Goal: Transaction & Acquisition: Purchase product/service

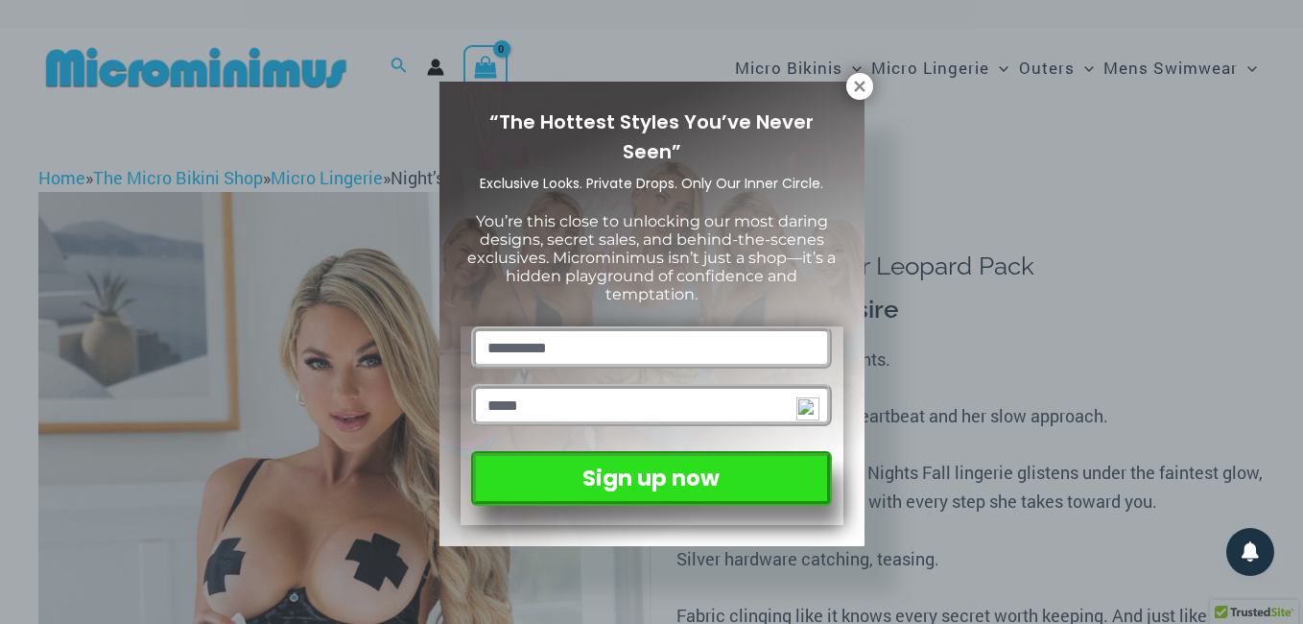
click at [657, 357] on input "text" at bounding box center [651, 347] width 360 height 42
type input "**********"
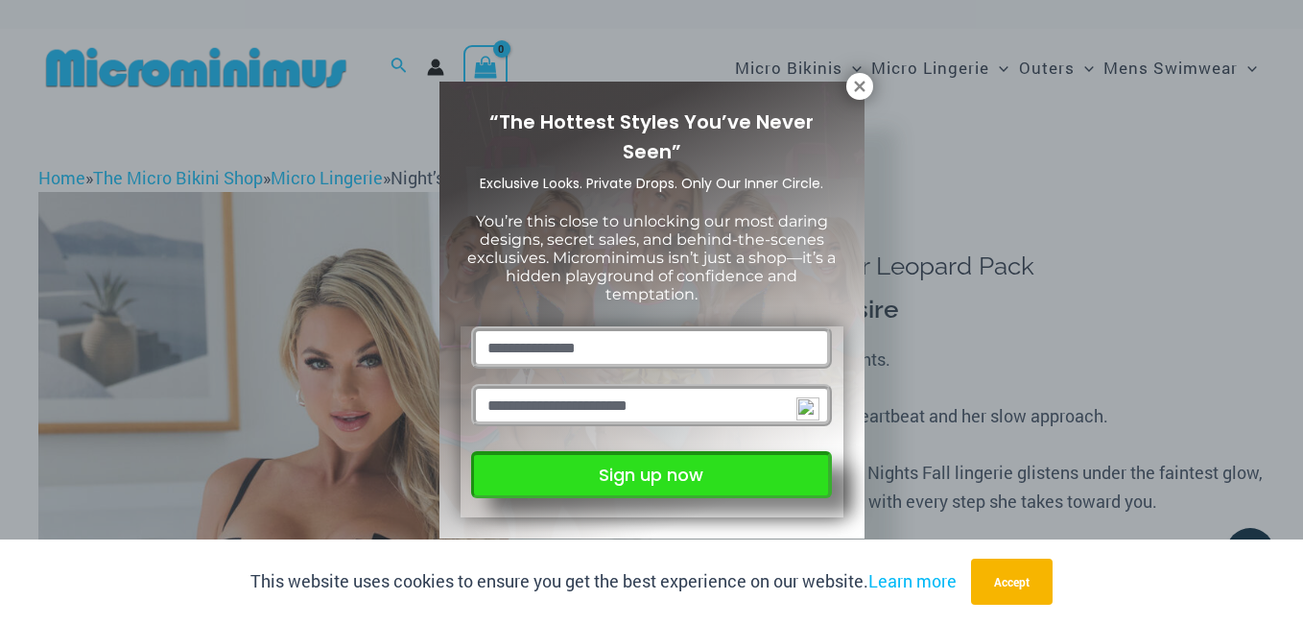
click at [649, 468] on button "Sign up now" at bounding box center [651, 474] width 360 height 47
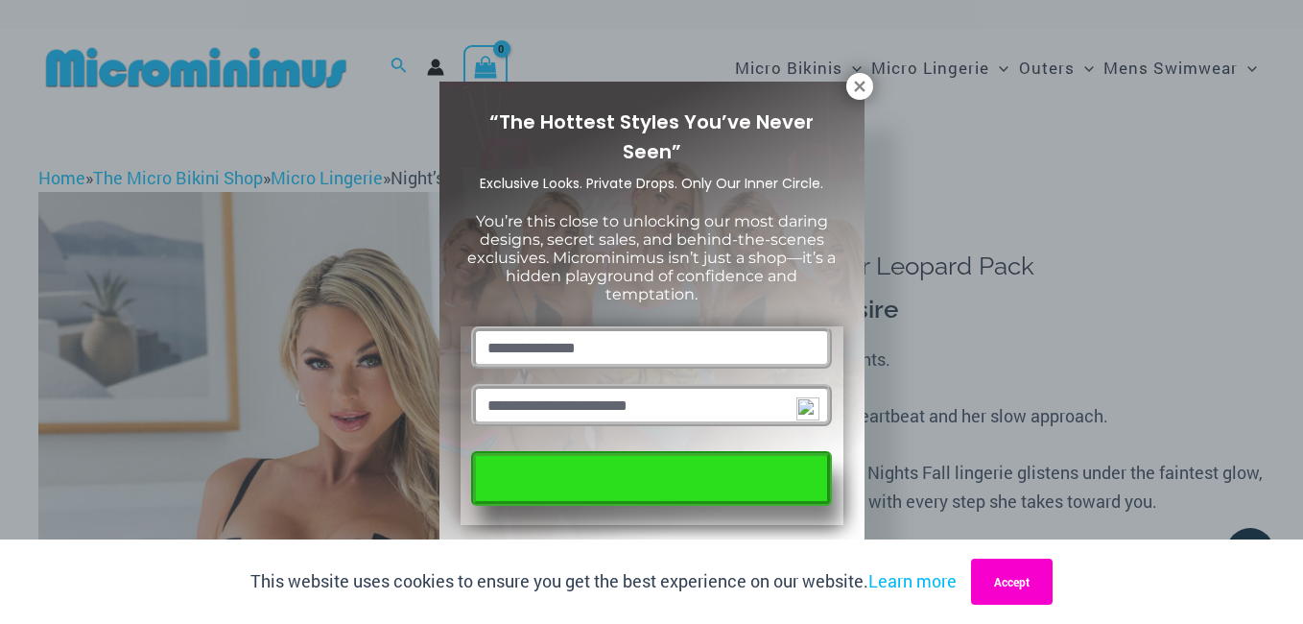
click at [1016, 568] on button "Accept" at bounding box center [1012, 582] width 82 height 46
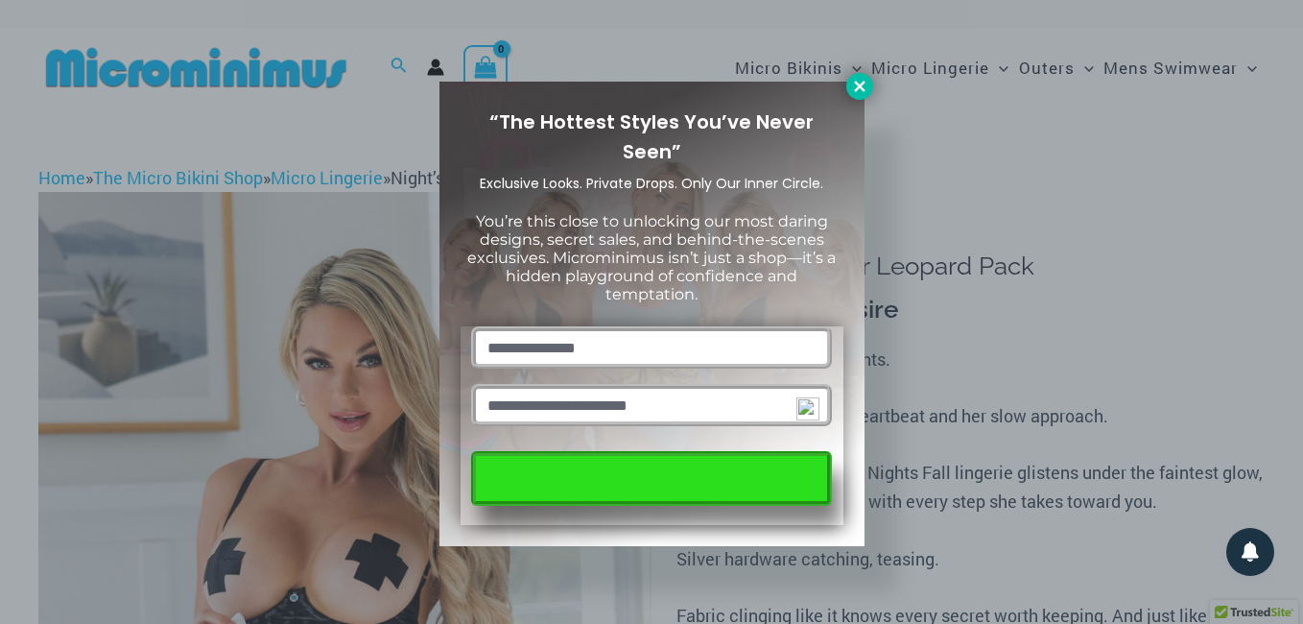
click at [863, 83] on icon at bounding box center [859, 86] width 11 height 11
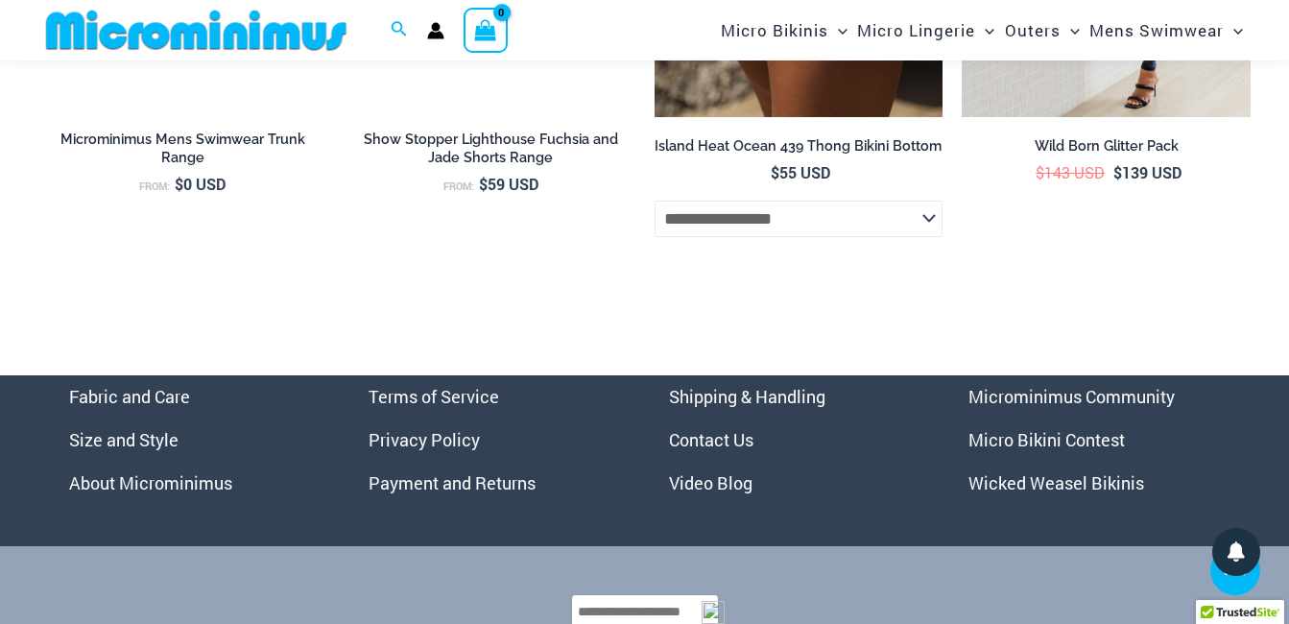
scroll to position [5837, 0]
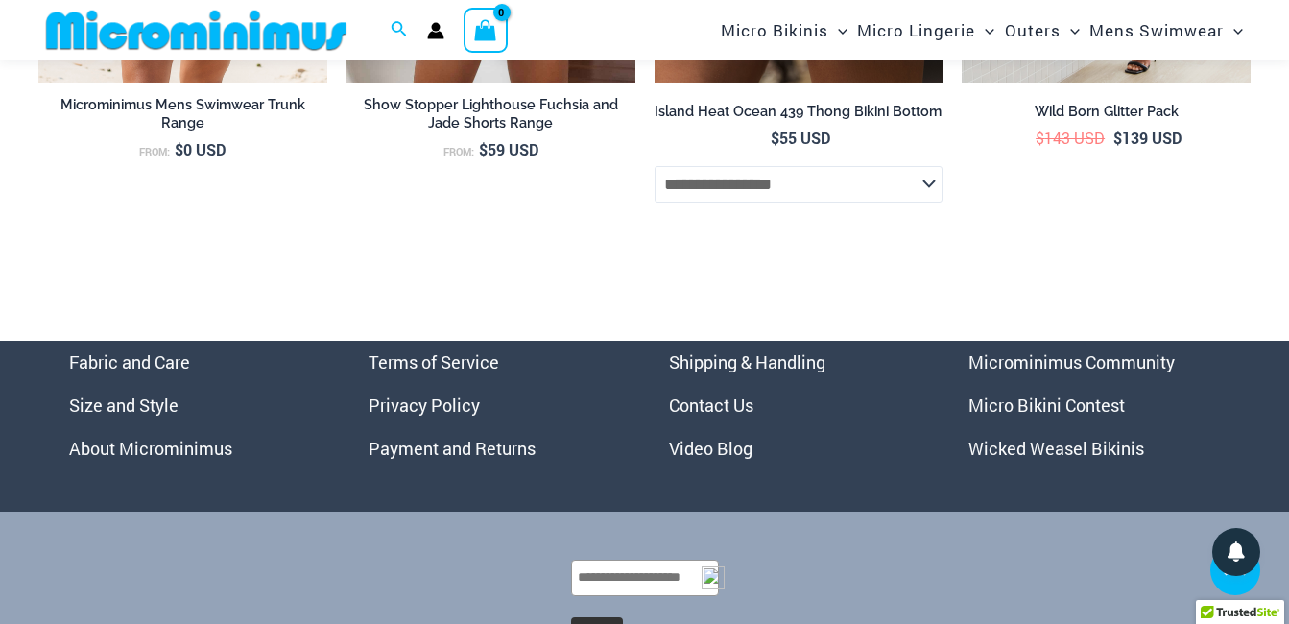
click at [1017, 417] on link "Micro Bikini Contest" at bounding box center [1046, 404] width 156 height 23
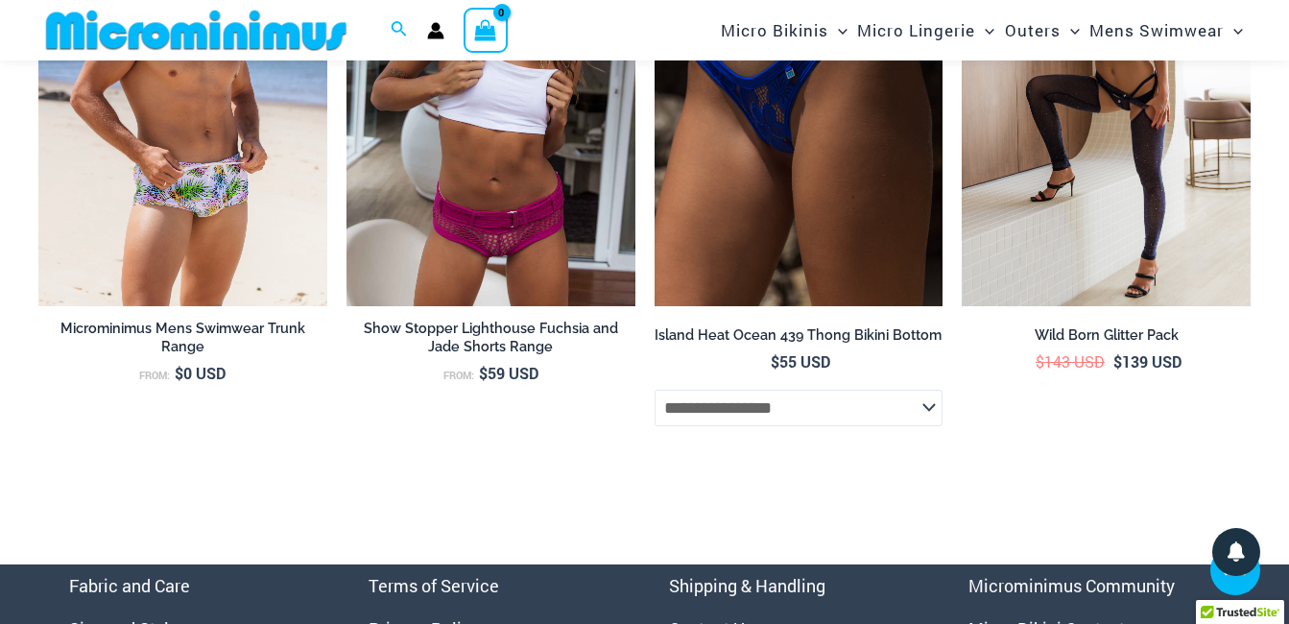
scroll to position [5453, 0]
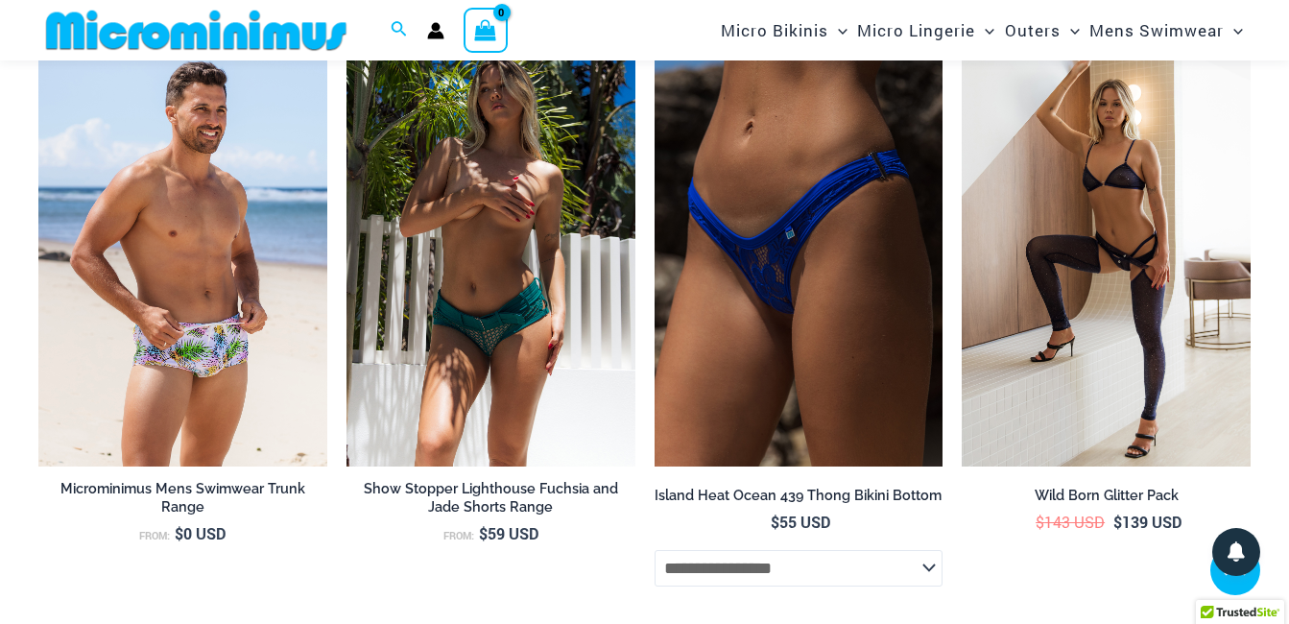
click at [441, 271] on img at bounding box center [490, 250] width 289 height 433
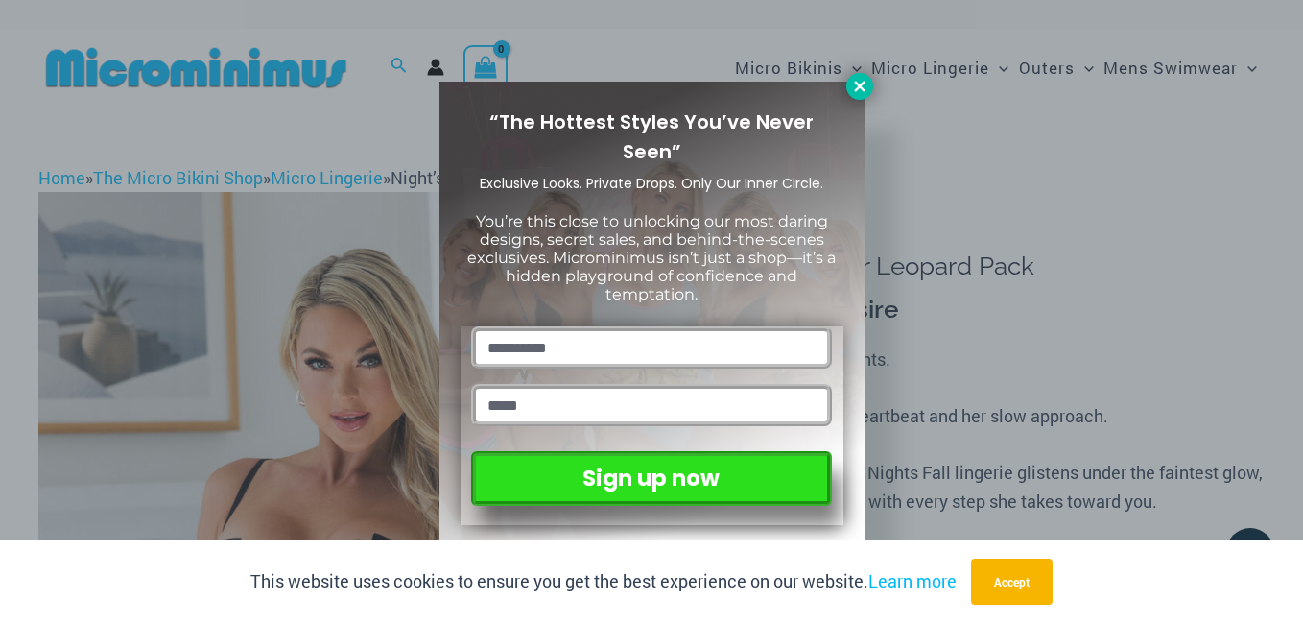
click at [851, 82] on icon at bounding box center [859, 86] width 17 height 17
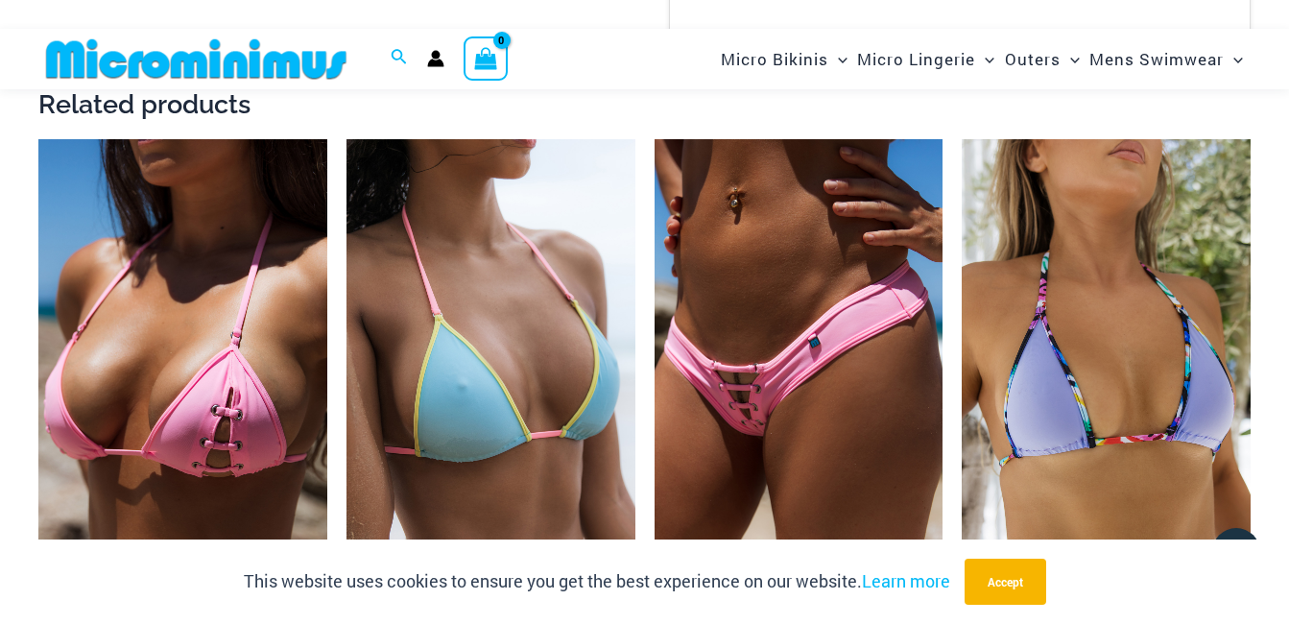
scroll to position [2958, 0]
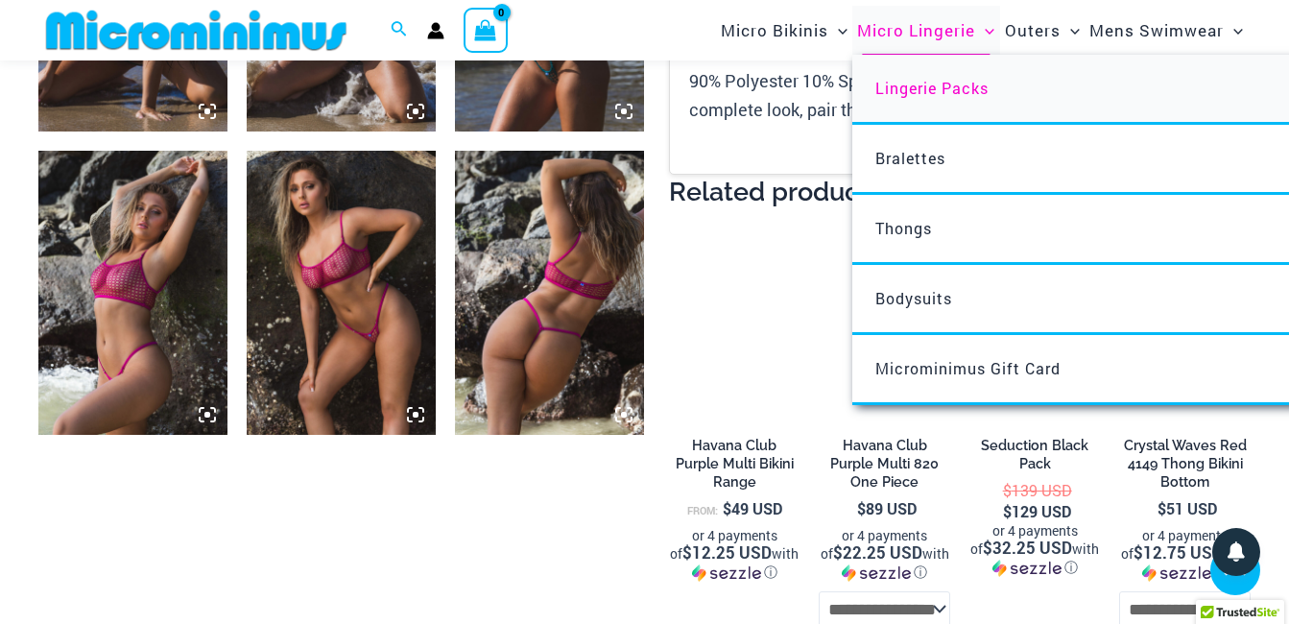
scroll to position [1901, 0]
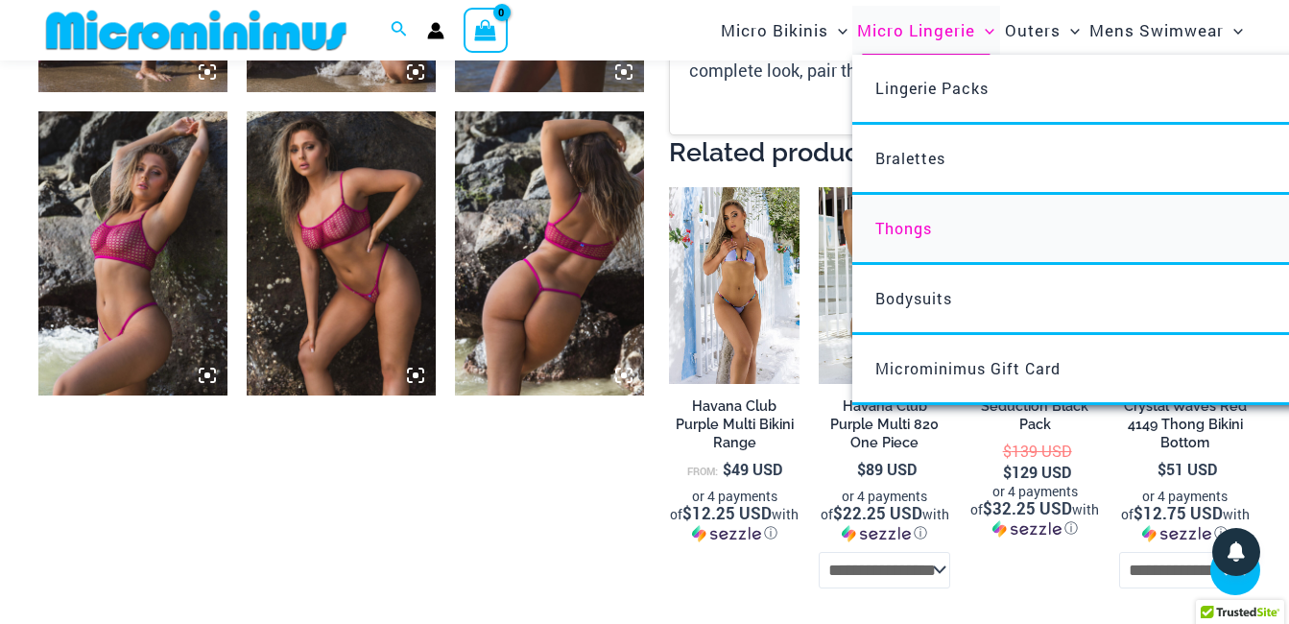
click at [890, 232] on span "Thongs" at bounding box center [903, 228] width 57 height 20
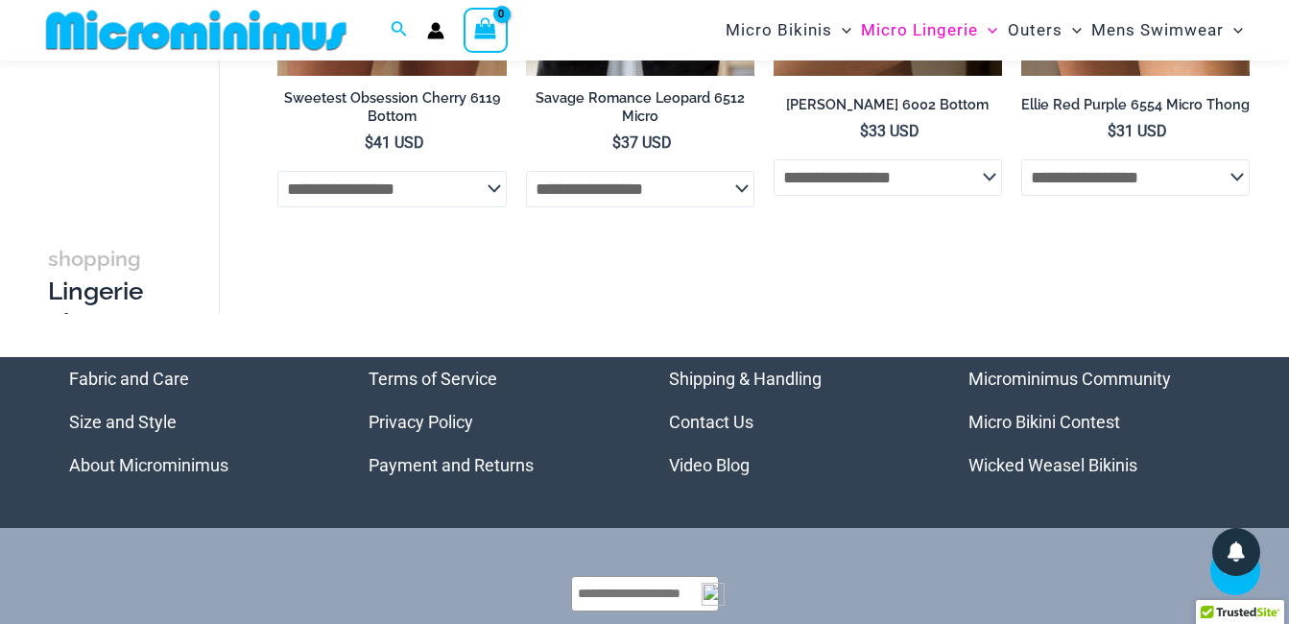
scroll to position [2099, 0]
